Goal: Contribute content: Add original content to the website for others to see

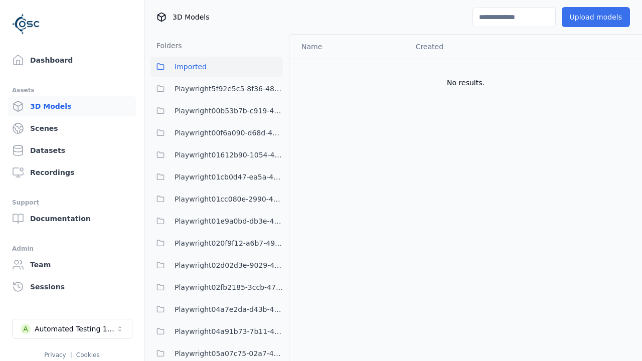
click at [597, 17] on button "Upload models" at bounding box center [595, 17] width 68 height 20
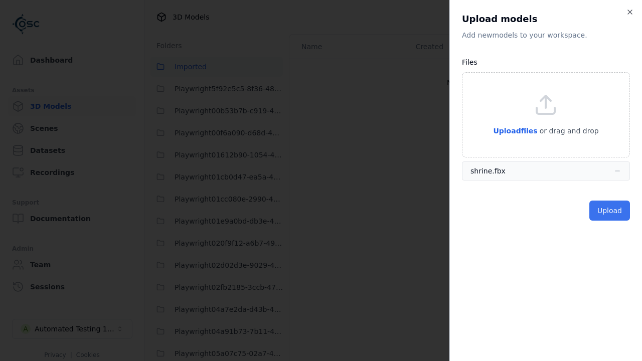
click at [610, 210] on button "Upload" at bounding box center [609, 210] width 41 height 20
